Goal: Task Accomplishment & Management: Manage account settings

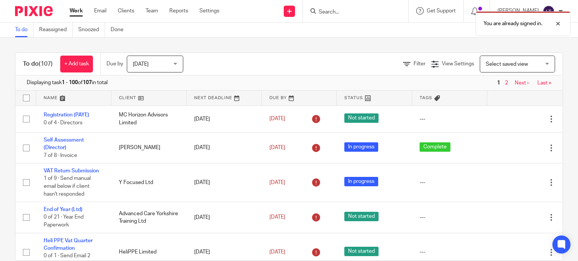
click at [371, 15] on div "You are already signed in." at bounding box center [429, 22] width 281 height 29
click at [370, 11] on div "You are already signed in." at bounding box center [429, 22] width 281 height 29
click at [341, 11] on div "You are already signed in." at bounding box center [429, 22] width 281 height 29
click at [557, 22] on div at bounding box center [552, 23] width 20 height 9
click at [366, 12] on input "Search" at bounding box center [352, 12] width 68 height 7
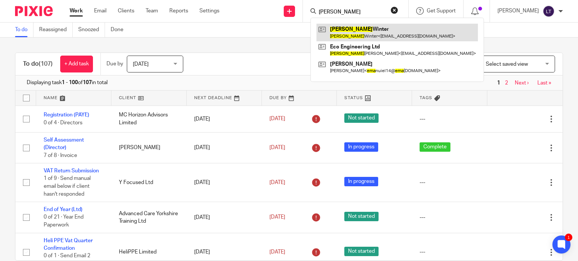
type input "emma"
click at [364, 28] on link at bounding box center [396, 32] width 161 height 17
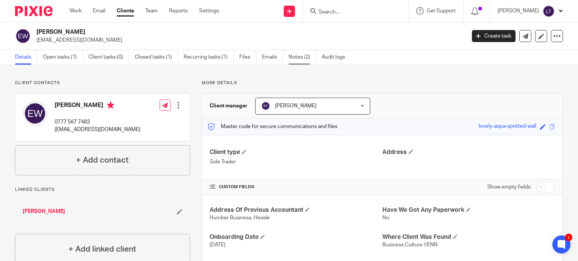
click at [293, 56] on link "Notes (2)" at bounding box center [301, 57] width 27 height 15
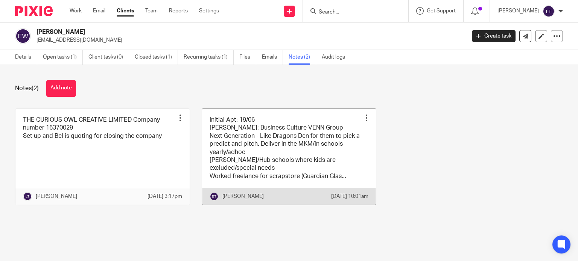
click at [363, 117] on div at bounding box center [367, 118] width 8 height 8
click at [363, 116] on div at bounding box center [367, 118] width 8 height 8
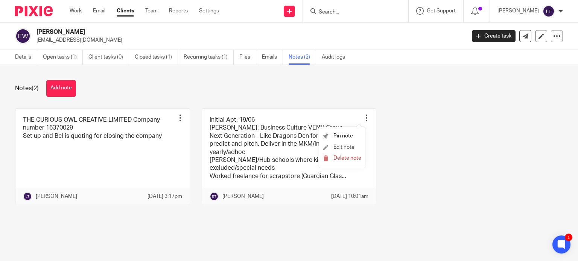
click at [335, 143] on li "Edit note" at bounding box center [342, 147] width 38 height 11
click at [334, 145] on span "Edit note" at bounding box center [343, 147] width 21 height 5
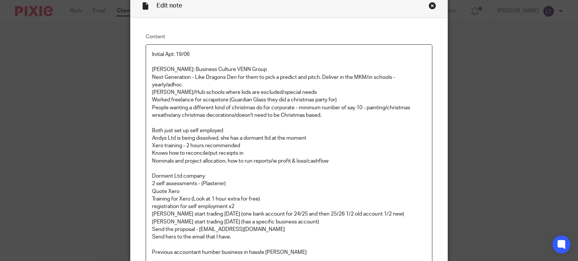
scroll to position [75, 0]
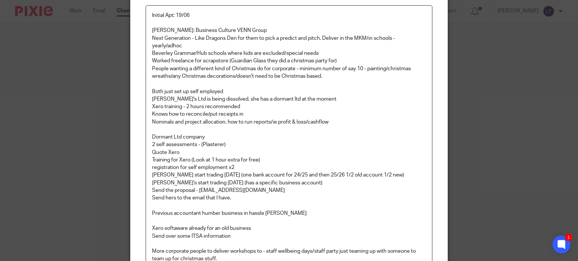
drag, startPoint x: 168, startPoint y: 44, endPoint x: 349, endPoint y: 113, distance: 193.7
click at [349, 113] on p "Knows how to reconcile/put receipts in" at bounding box center [289, 115] width 274 height 8
click at [275, 211] on p "Previous accountant Humber business in hassle Danny" at bounding box center [289, 214] width 274 height 8
click at [249, 213] on p "Previous accountant Humber business in hassle Danny" at bounding box center [289, 214] width 274 height 8
drag, startPoint x: 373, startPoint y: 61, endPoint x: 393, endPoint y: 62, distance: 19.2
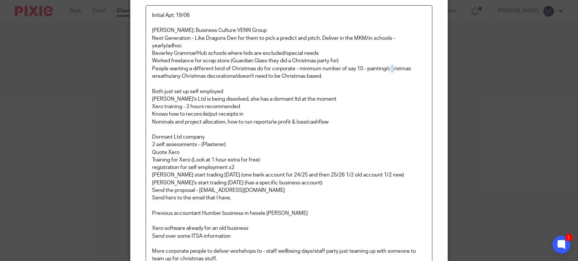
drag, startPoint x: 393, startPoint y: 62, endPoint x: 390, endPoint y: 67, distance: 5.7
click at [390, 67] on p "People wanting a different kind of Christmas do for corporate - minimum number …" at bounding box center [289, 72] width 274 height 15
drag, startPoint x: 390, startPoint y: 67, endPoint x: 375, endPoint y: 95, distance: 31.5
click at [375, 95] on div "Initial Apt: 19/06 Emma Winters: Business Culture VENN Group Next Generation - …" at bounding box center [289, 147] width 286 height 282
click at [253, 212] on p "Previous accountant Humber business in hessle Danny" at bounding box center [289, 214] width 274 height 8
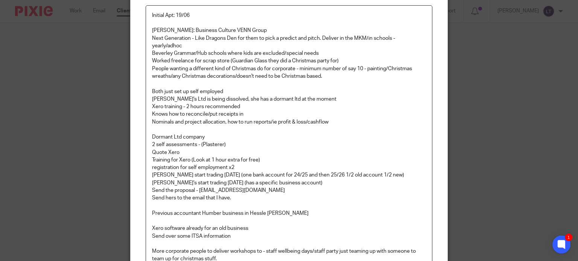
click at [255, 130] on p at bounding box center [289, 130] width 274 height 8
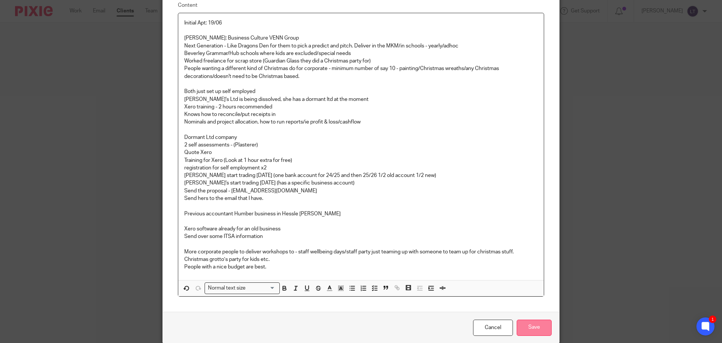
scroll to position [99, 0]
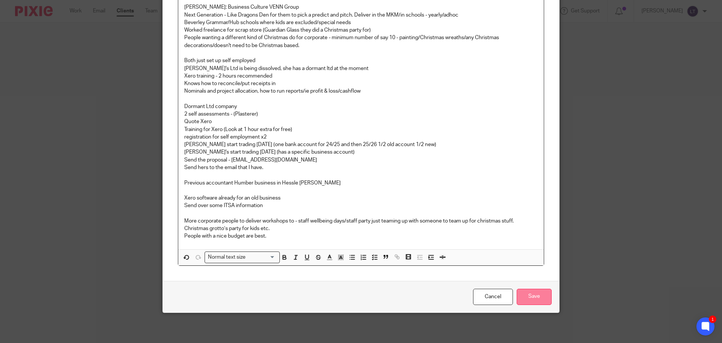
click at [530, 261] on input "Save" at bounding box center [534, 296] width 35 height 16
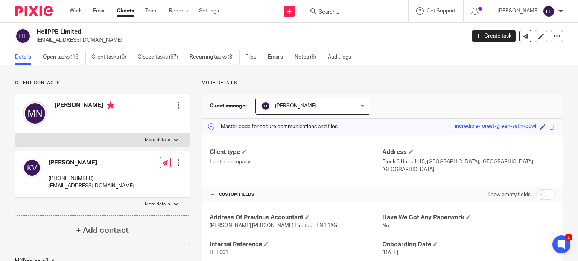
scroll to position [188, 0]
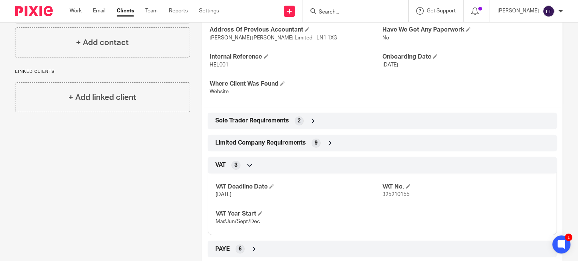
click at [340, 6] on div at bounding box center [355, 11] width 105 height 22
click at [356, 8] on form at bounding box center [358, 10] width 80 height 9
click at [356, 10] on input "Search" at bounding box center [352, 12] width 68 height 7
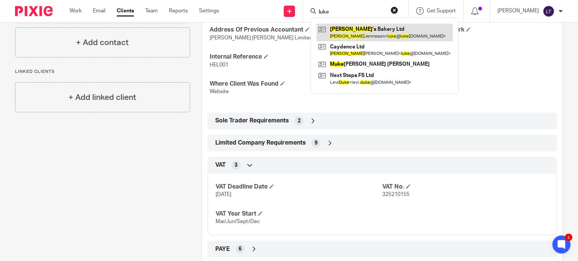
type input "luke"
click at [379, 27] on link at bounding box center [384, 32] width 136 height 17
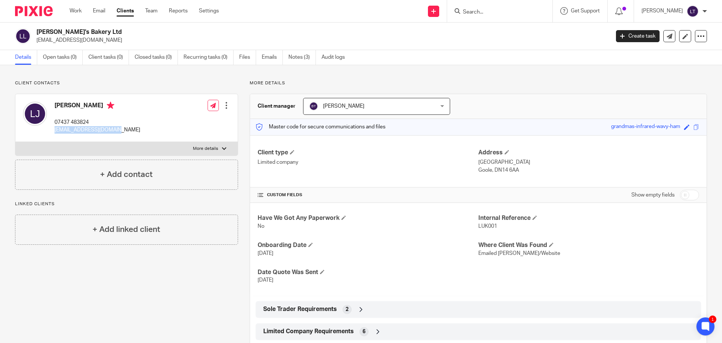
drag, startPoint x: 114, startPoint y: 128, endPoint x: 53, endPoint y: 130, distance: 61.3
click at [53, 109] on div "[PERSON_NAME] 07437 483824 [PERSON_NAME][EMAIL_ADDRESS][DOMAIN_NAME] Edit conta…" at bounding box center [126, 118] width 222 height 48
copy p "[EMAIL_ADDRESS][DOMAIN_NAME]"
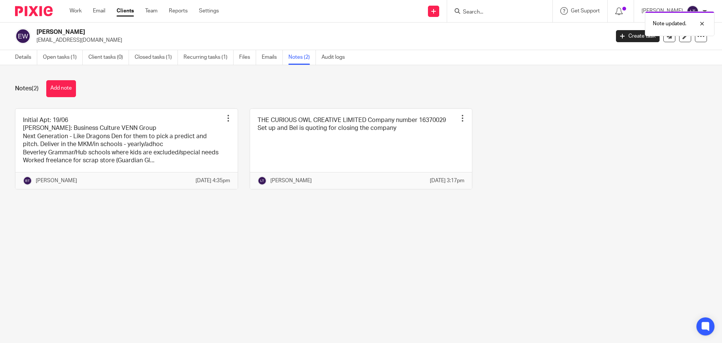
click at [522, 12] on div "Note updated." at bounding box center [537, 22] width 353 height 29
click at [498, 17] on div "Note updated." at bounding box center [537, 22] width 353 height 29
click at [498, 12] on div "Note updated." at bounding box center [537, 22] width 353 height 29
click at [704, 22] on div at bounding box center [696, 23] width 20 height 9
click at [503, 12] on input "Search" at bounding box center [496, 12] width 68 height 7
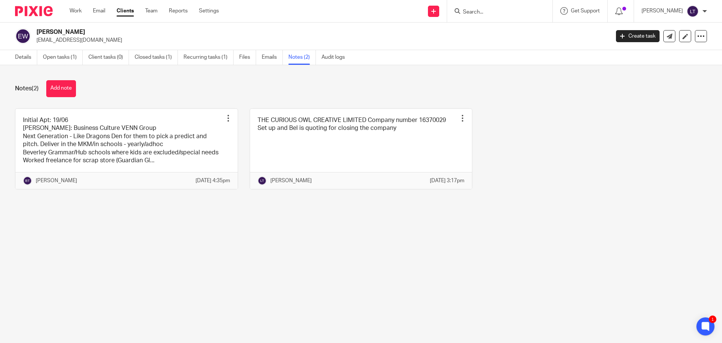
paste input "luke@lukesbakery.co.uk"
type input "luke@lukesbakery.co.uk"
drag, startPoint x: 541, startPoint y: 8, endPoint x: 478, endPoint y: 18, distance: 64.4
click at [478, 16] on div "luke@lukesbakery.co.uk Luke 's Bakery Ltd Luke Jenneson < luke @ lukesbakery.co…" at bounding box center [499, 10] width 88 height 9
click at [490, 15] on input "luke@lukesbakery.co.uk" at bounding box center [496, 12] width 68 height 7
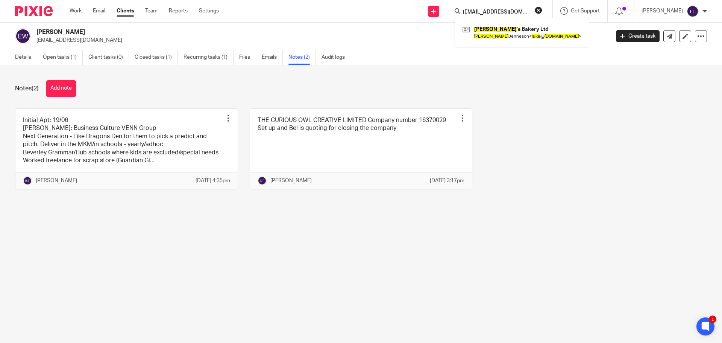
click at [542, 9] on button "reset" at bounding box center [539, 10] width 8 height 8
click at [523, 11] on input "Search" at bounding box center [496, 12] width 68 height 7
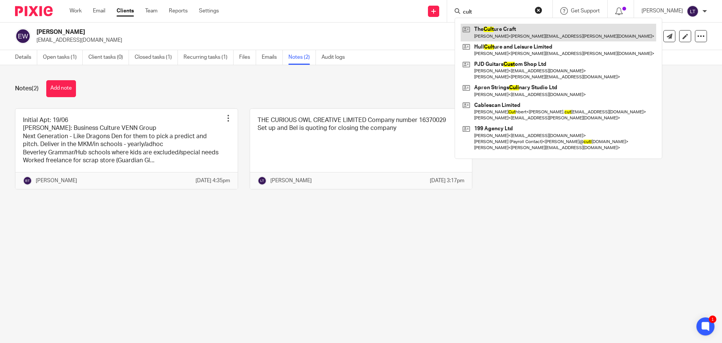
type input "cult"
click at [519, 32] on link at bounding box center [559, 32] width 196 height 17
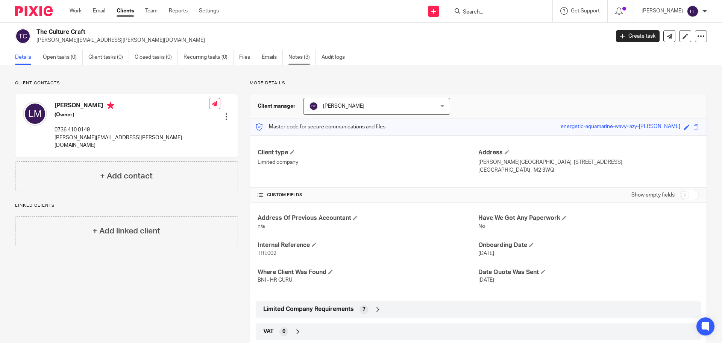
click at [289, 53] on ul "Details Open tasks (0) Client tasks (0) Closed tasks (0) Recurring tasks (0) Fi…" at bounding box center [185, 57] width 341 height 15
click at [292, 55] on link "Notes (3)" at bounding box center [301, 57] width 27 height 15
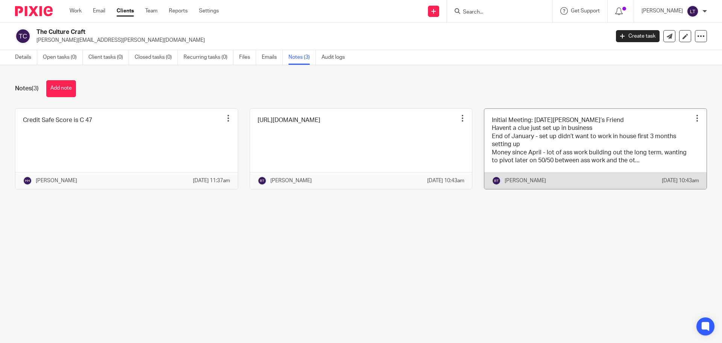
click at [535, 159] on link at bounding box center [595, 149] width 222 height 80
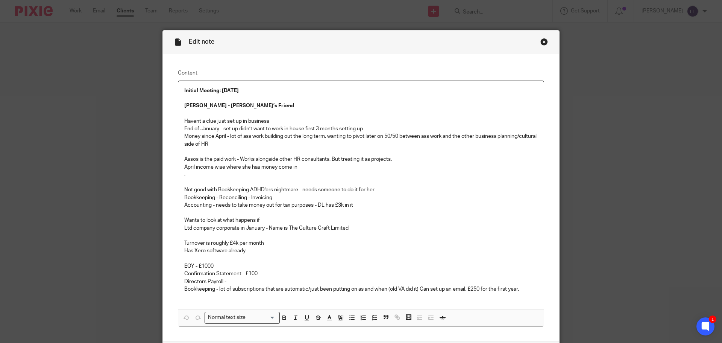
click at [542, 41] on div "Close this dialog window" at bounding box center [544, 42] width 8 height 8
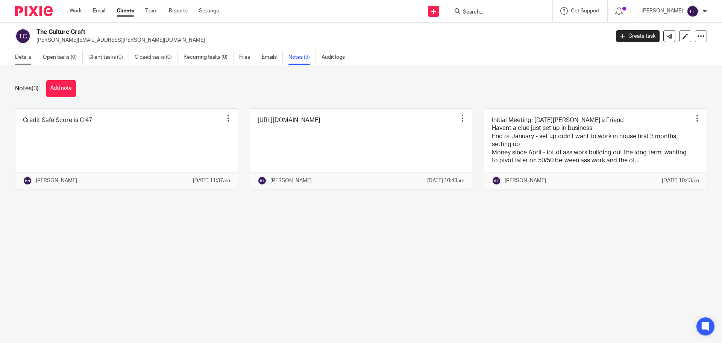
click at [17, 54] on link "Details" at bounding box center [26, 57] width 22 height 15
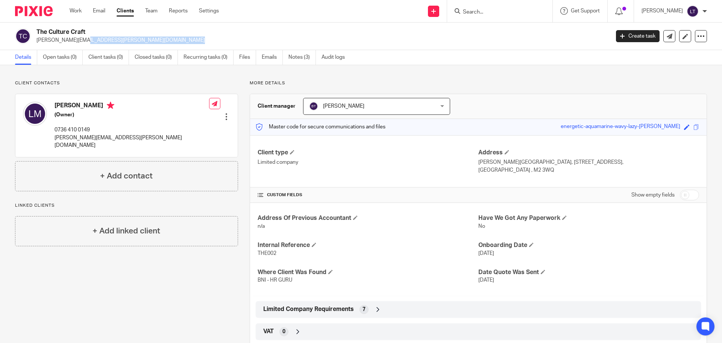
drag, startPoint x: 131, startPoint y: 41, endPoint x: 36, endPoint y: 43, distance: 94.8
click at [36, 43] on p "[PERSON_NAME][EMAIL_ADDRESS][PERSON_NAME][DOMAIN_NAME]" at bounding box center [320, 40] width 568 height 8
copy p "[PERSON_NAME][EMAIL_ADDRESS][PERSON_NAME][DOMAIN_NAME]"
drag, startPoint x: 89, startPoint y: 33, endPoint x: 38, endPoint y: 31, distance: 51.2
click at [38, 31] on h2 "The Culture Craft" at bounding box center [263, 32] width 455 height 8
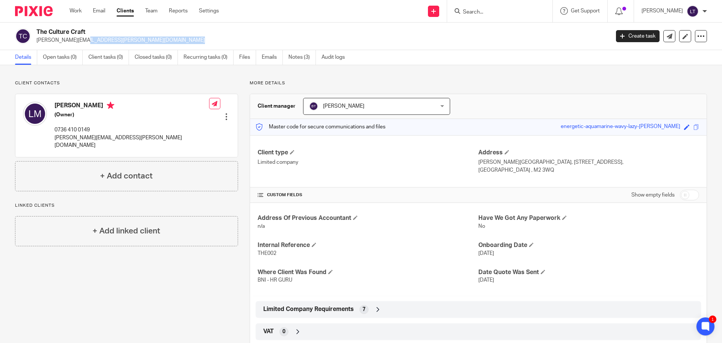
copy h2 "The Culture Craft"
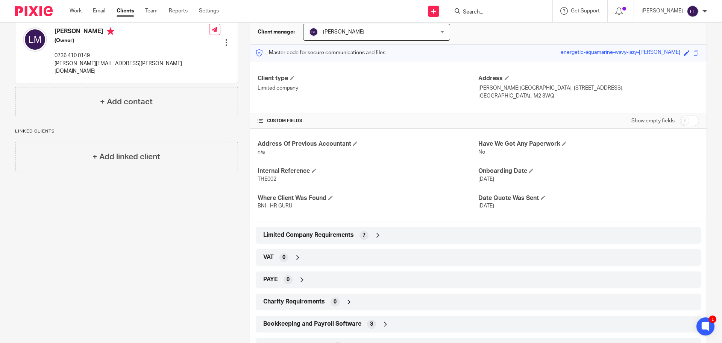
scroll to position [188, 0]
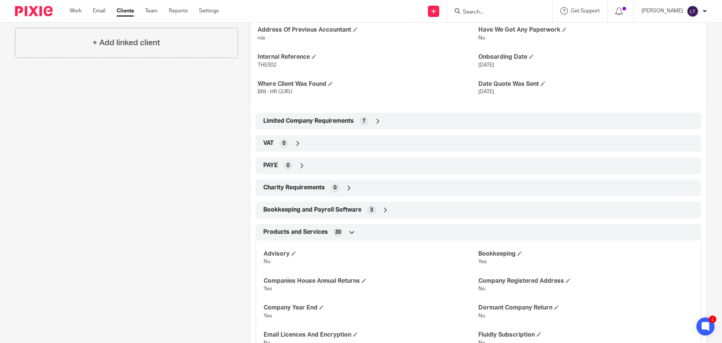
click at [378, 121] on icon at bounding box center [378, 121] width 8 height 8
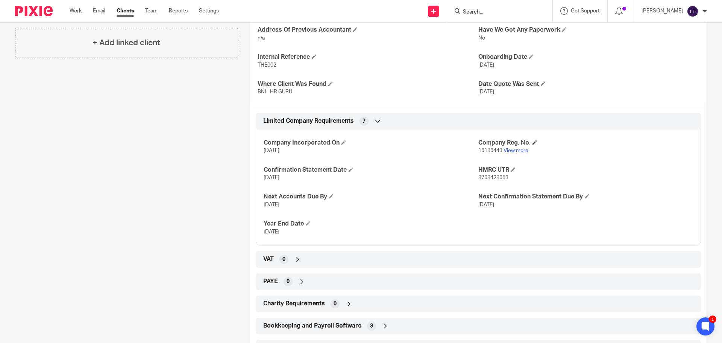
click at [517, 146] on h4 "Company Reg. No." at bounding box center [585, 143] width 215 height 8
click at [515, 151] on link "View more" at bounding box center [516, 150] width 25 height 5
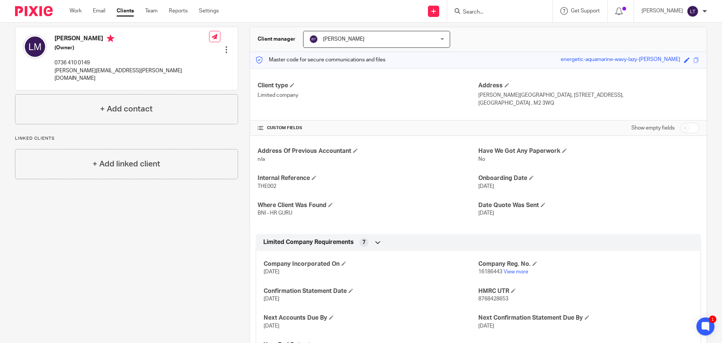
scroll to position [0, 0]
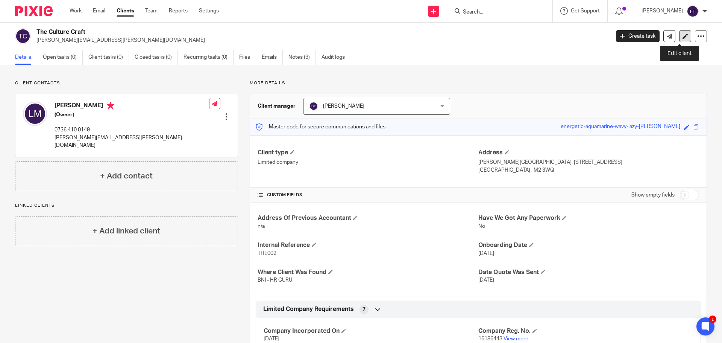
click at [683, 35] on icon at bounding box center [686, 36] width 6 height 6
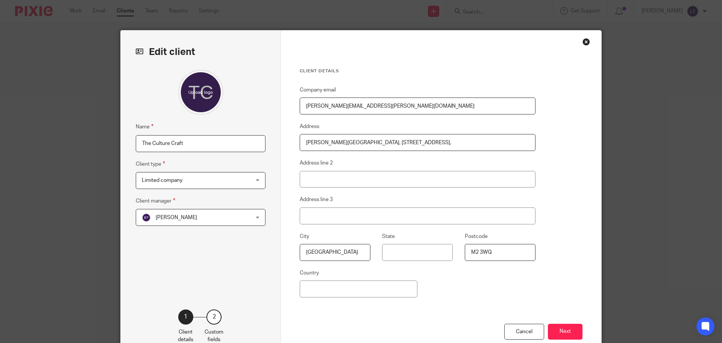
click at [188, 144] on input "The Culture Craft" at bounding box center [201, 143] width 130 height 17
type input "The Culture Craft Ltd"
click at [570, 329] on button "Next" at bounding box center [565, 331] width 35 height 16
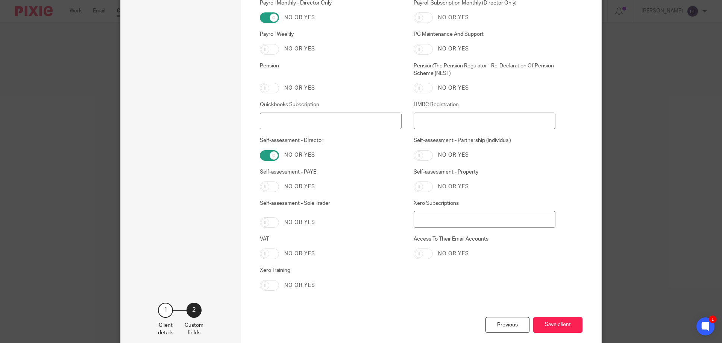
scroll to position [1564, 0]
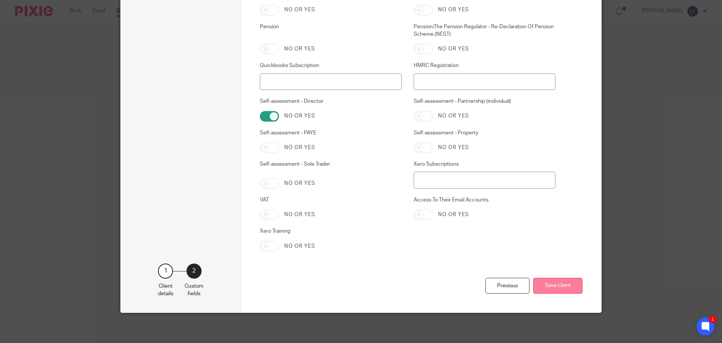
click at [552, 288] on button "Save client" at bounding box center [557, 286] width 49 height 16
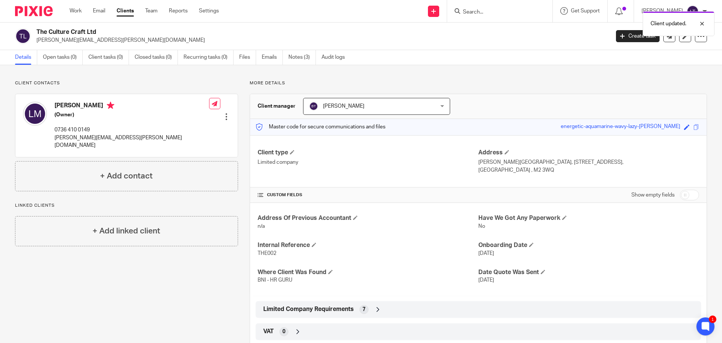
drag, startPoint x: 531, startPoint y: 172, endPoint x: 476, endPoint y: 161, distance: 56.1
click at [478, 161] on div "Address Bartle House, 9 Oxford Court, Manchester , M2 3WQ" at bounding box center [588, 161] width 221 height 25
copy div "Bartle House, 9 Oxford Court, Manchester , M2 3WQ"
click at [290, 57] on link "Notes (3)" at bounding box center [301, 57] width 27 height 15
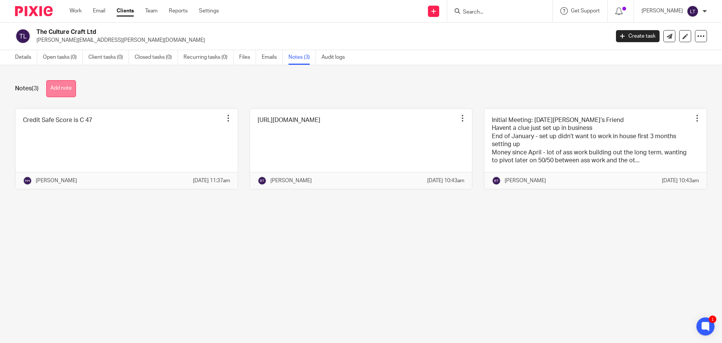
click at [64, 90] on button "Add note" at bounding box center [61, 88] width 30 height 17
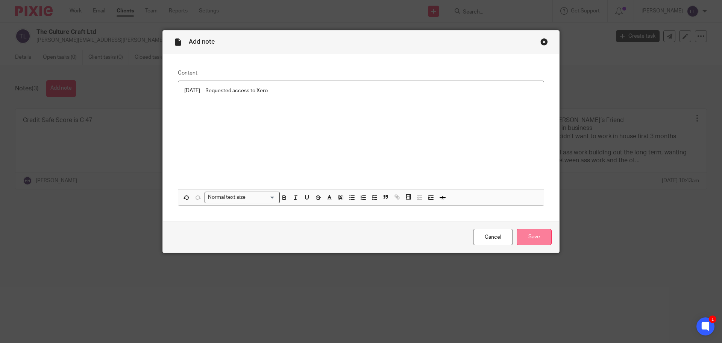
click at [528, 243] on input "Save" at bounding box center [534, 237] width 35 height 16
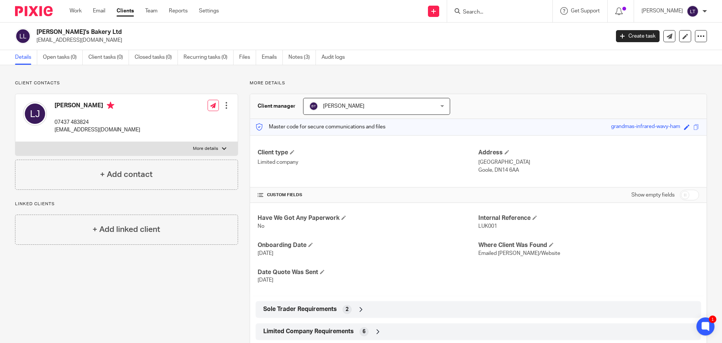
click at [500, 6] on form at bounding box center [502, 10] width 80 height 9
click at [498, 11] on input "Search" at bounding box center [496, 12] width 68 height 7
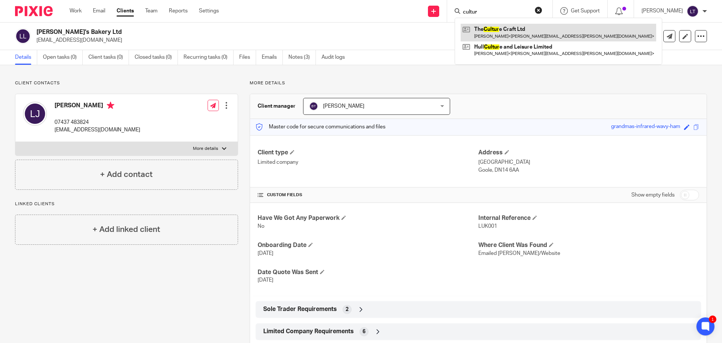
type input "cultur"
click at [503, 26] on link at bounding box center [559, 32] width 196 height 17
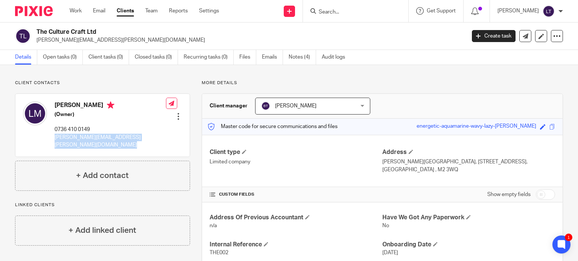
drag, startPoint x: 152, startPoint y: 136, endPoint x: 54, endPoint y: 138, distance: 98.5
click at [54, 138] on div "[PERSON_NAME] (Owner) 0736 410 0149 [PERSON_NAME][EMAIL_ADDRESS][PERSON_NAME][D…" at bounding box center [102, 125] width 174 height 62
copy div "[PERSON_NAME][EMAIL_ADDRESS][PERSON_NAME][DOMAIN_NAME]"
